Goal: Book appointment/travel/reservation

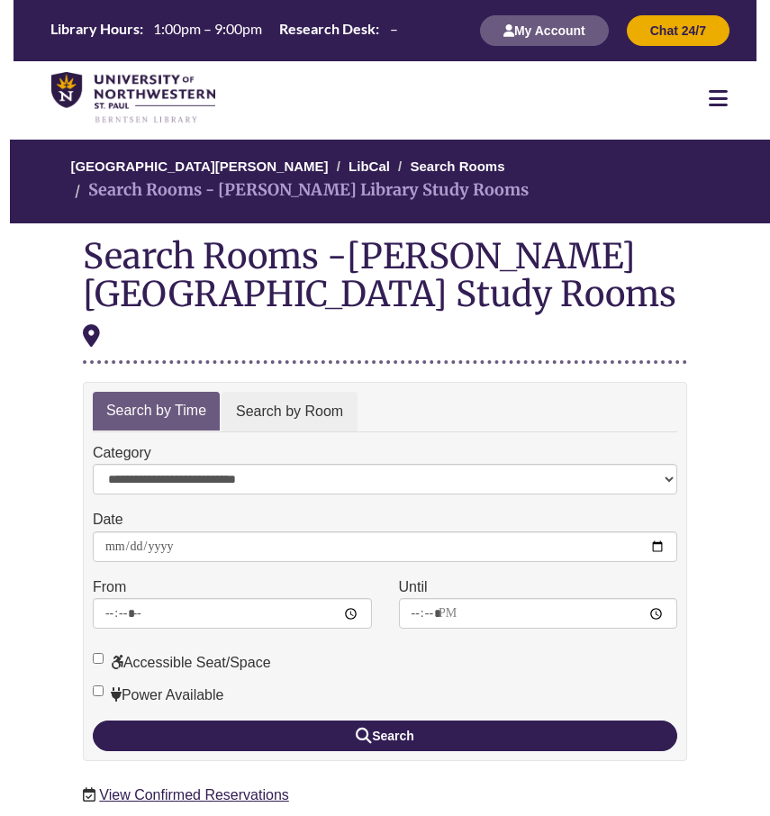
click at [280, 392] on link "Search by Room" at bounding box center [290, 412] width 136 height 41
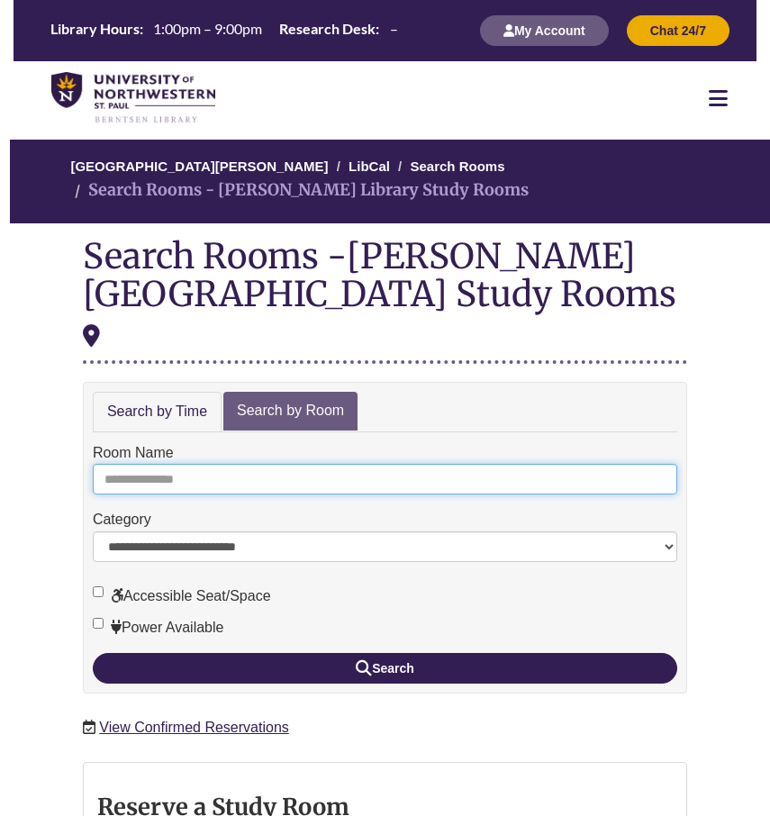
click at [181, 464] on input "Room Name" at bounding box center [385, 479] width 585 height 31
type input "*"
click at [385, 653] on button "Search" at bounding box center [385, 668] width 585 height 31
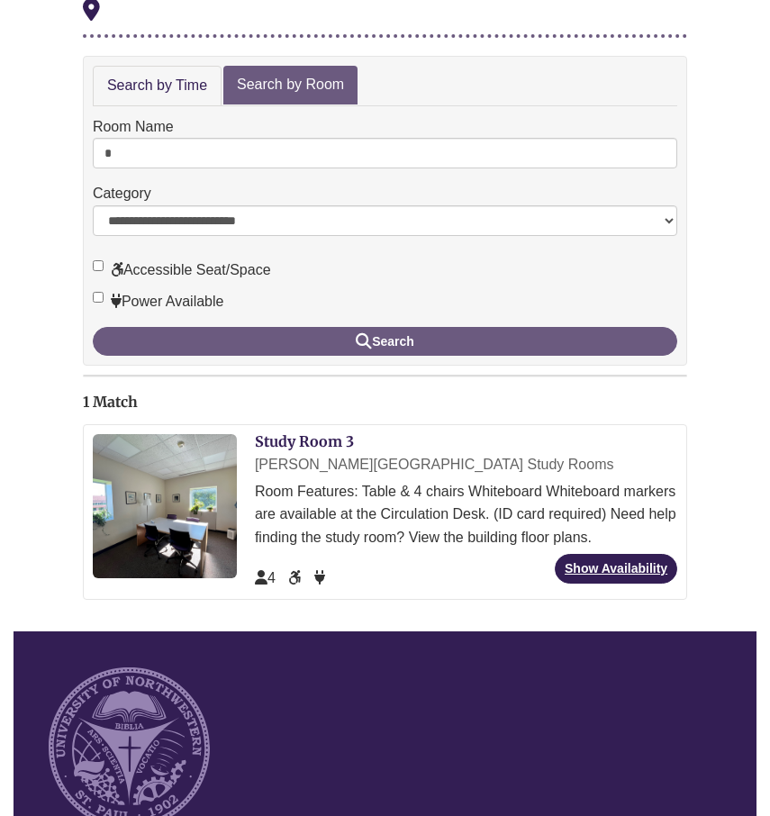
scroll to position [412, 0]
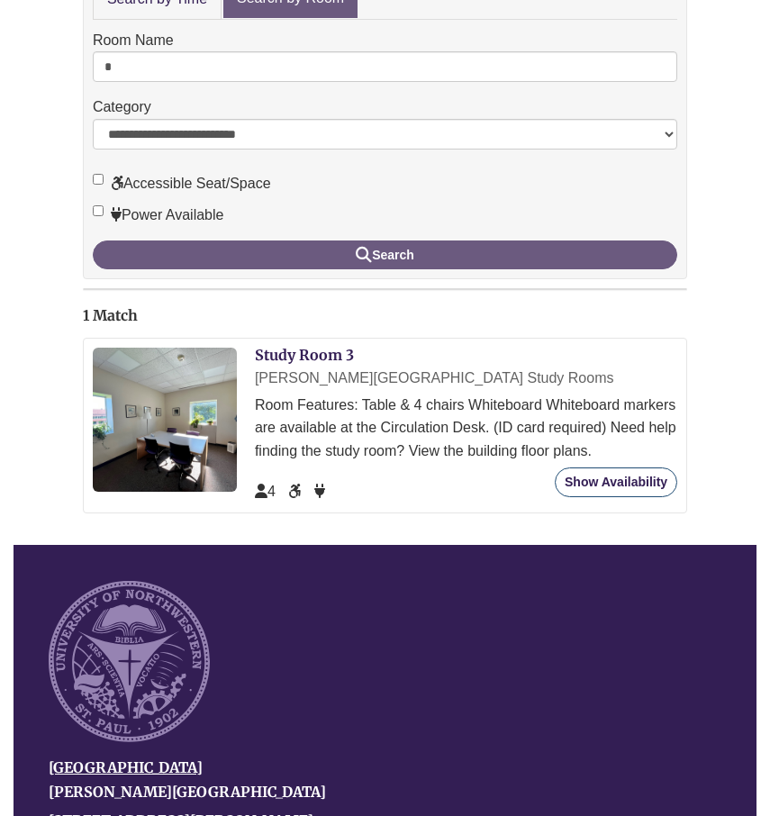
click at [614, 467] on link "Show Availability" at bounding box center [616, 482] width 122 height 30
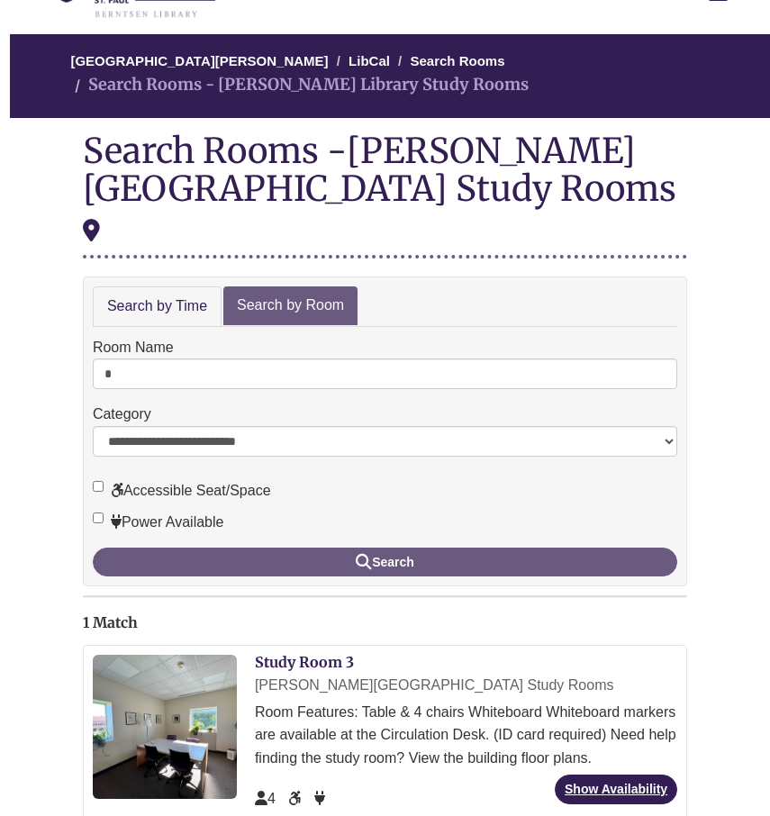
scroll to position [102, 0]
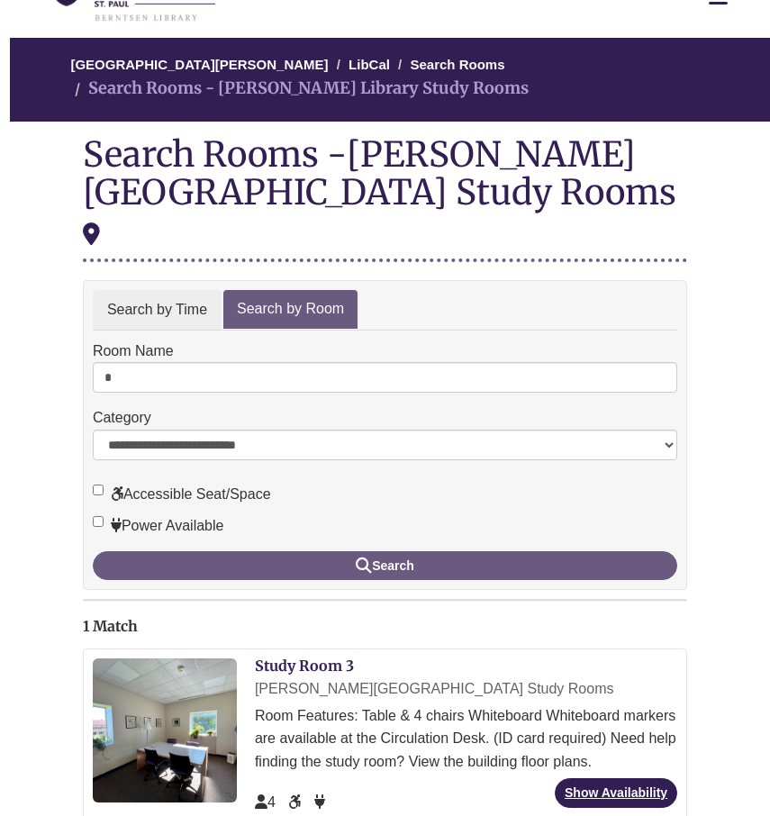
click at [182, 290] on link "Search by Time" at bounding box center [157, 310] width 129 height 41
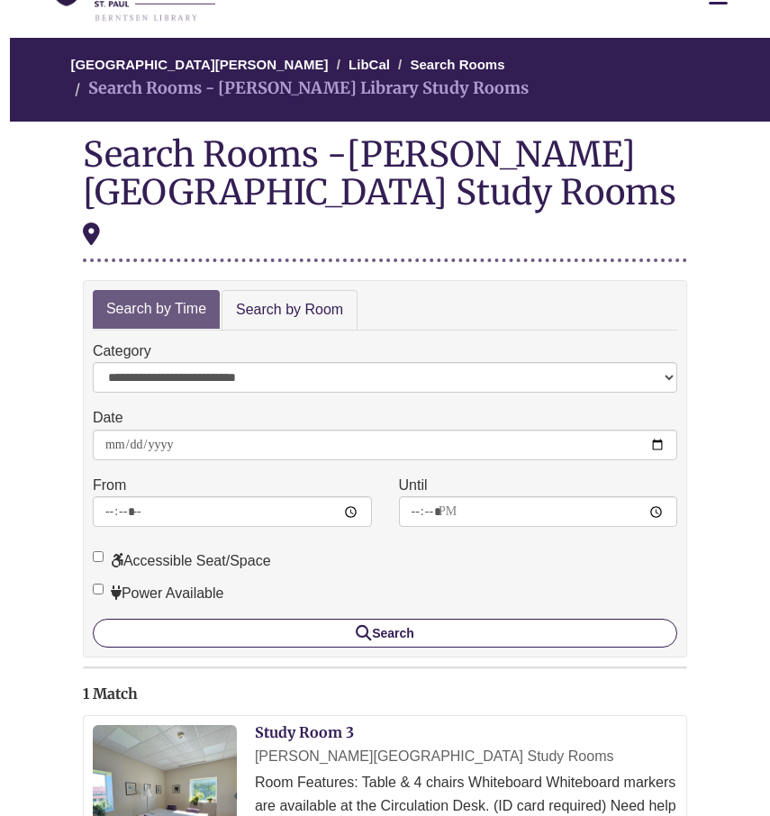
click at [243, 619] on button "Search" at bounding box center [385, 633] width 585 height 29
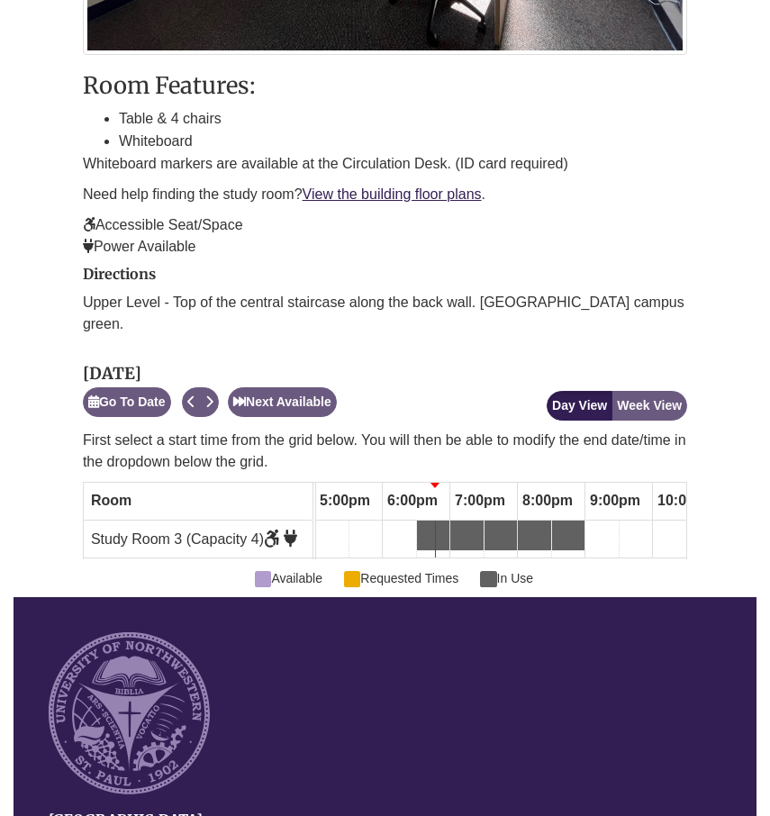
scroll to position [827, 0]
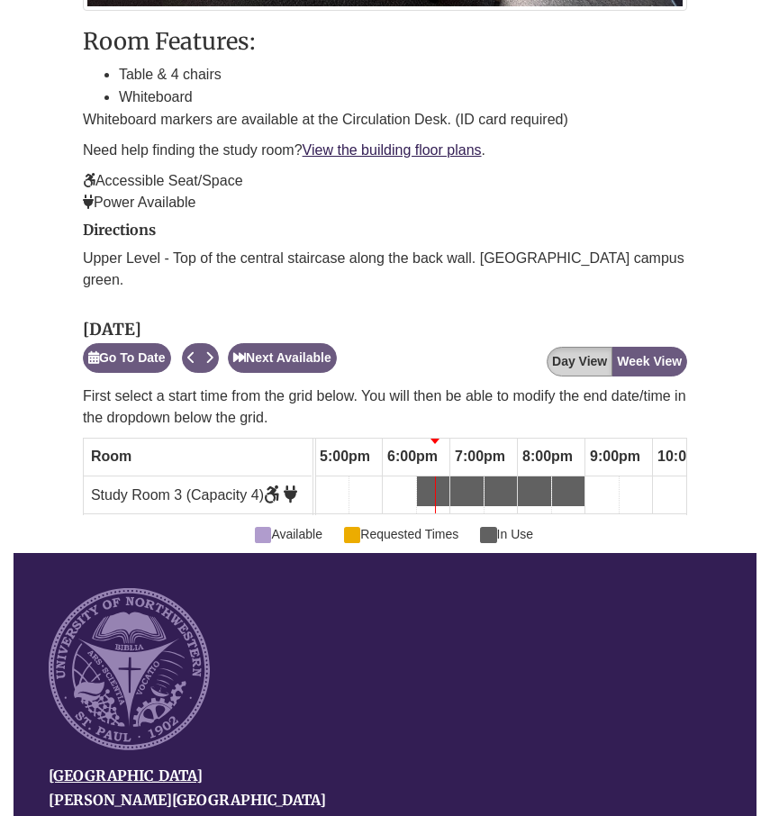
click at [587, 347] on button "Day View" at bounding box center [580, 362] width 66 height 30
click at [627, 347] on button "Week View" at bounding box center [650, 362] width 76 height 30
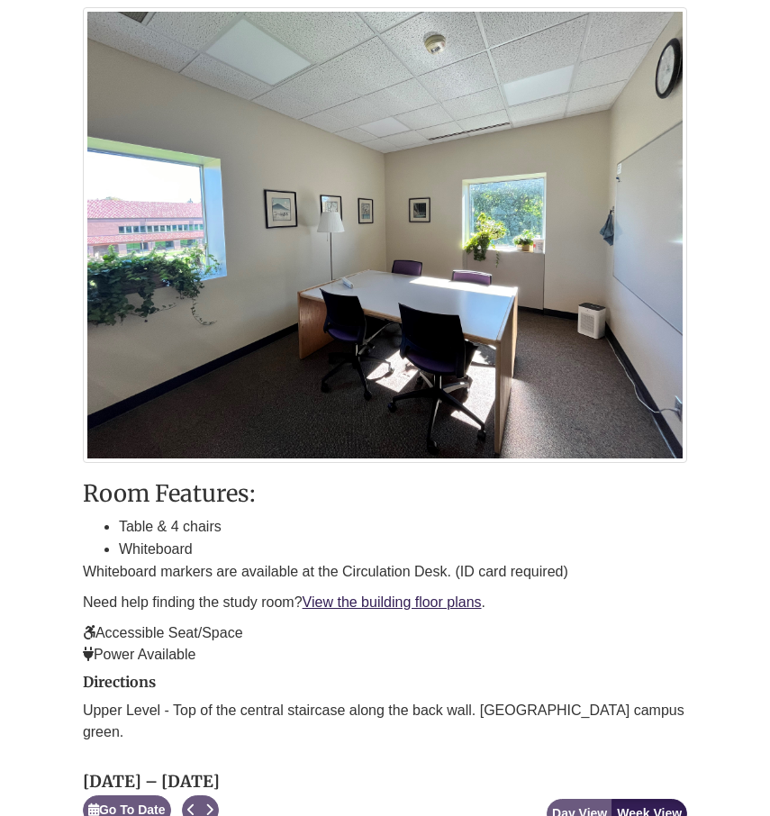
scroll to position [58, 0]
